Goal: Task Accomplishment & Management: Complete application form

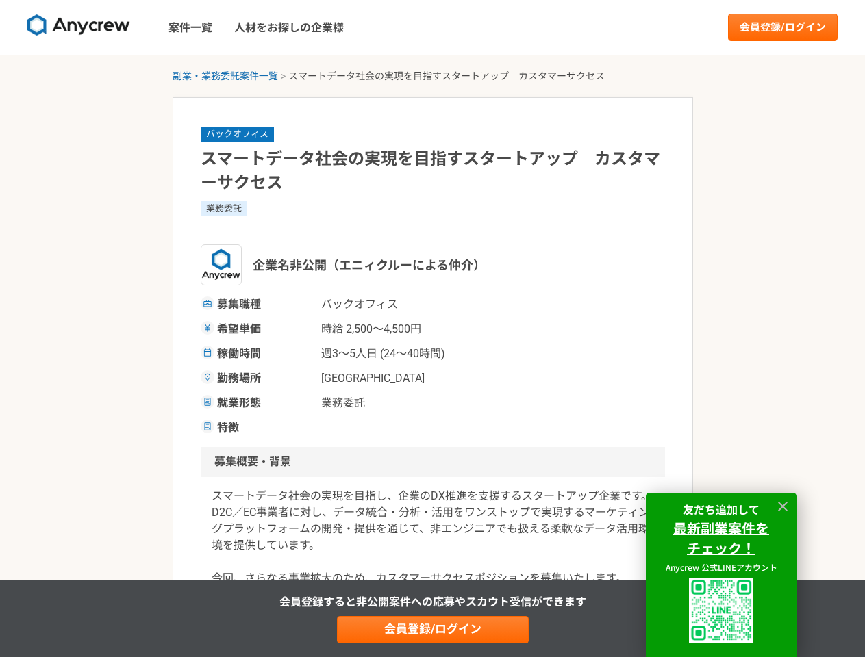
click at [432, 329] on span "時給 2,500〜4,500円" at bounding box center [389, 329] width 137 height 16
click at [79, 27] on img at bounding box center [78, 25] width 103 height 22
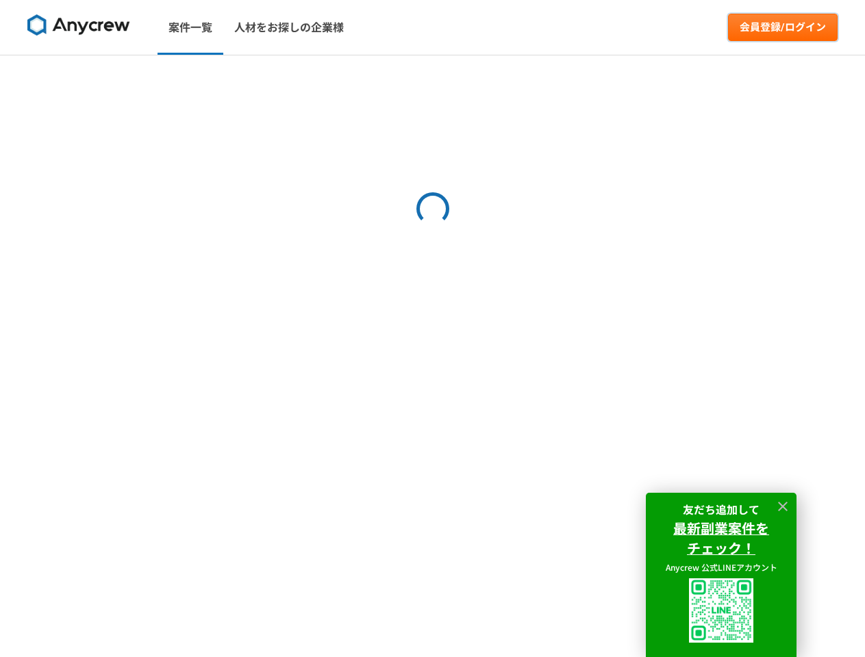
click at [783, 27] on link "会員登録/ログイン" at bounding box center [783, 27] width 110 height 27
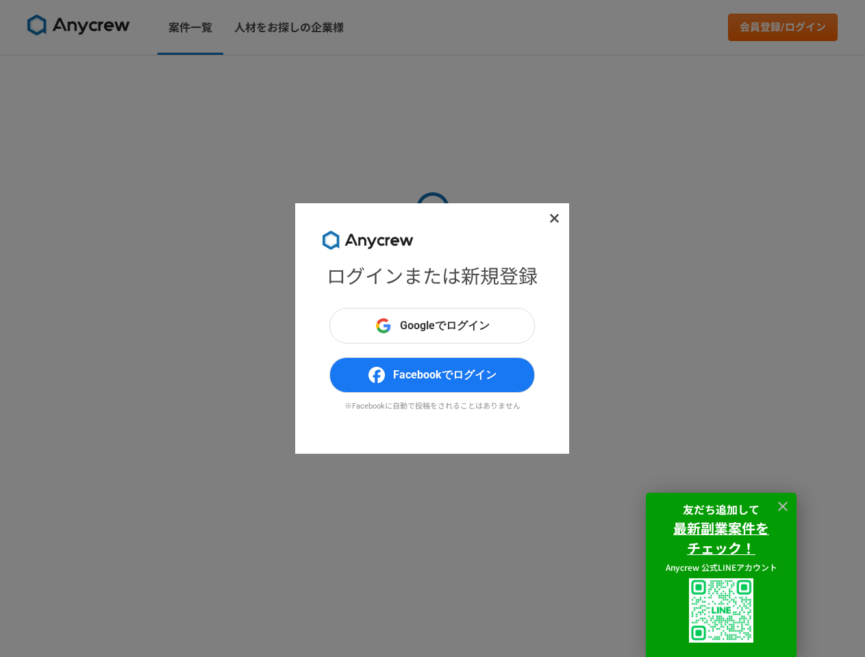
click at [225, 76] on div "ログインまたは新規登録 Googleでログイン Facebookでログイン ※Facebookに自動で投稿をされることはありません" at bounding box center [432, 328] width 865 height 657
click at [433, 630] on div "ログインまたは新規登録 Googleでログイン Facebookでログイン ※Facebookに自動で投稿をされることはありません" at bounding box center [432, 328] width 865 height 657
click at [721, 611] on img at bounding box center [721, 611] width 64 height 64
click at [783, 507] on icon at bounding box center [783, 507] width 10 height 10
